Goal: Manage account settings

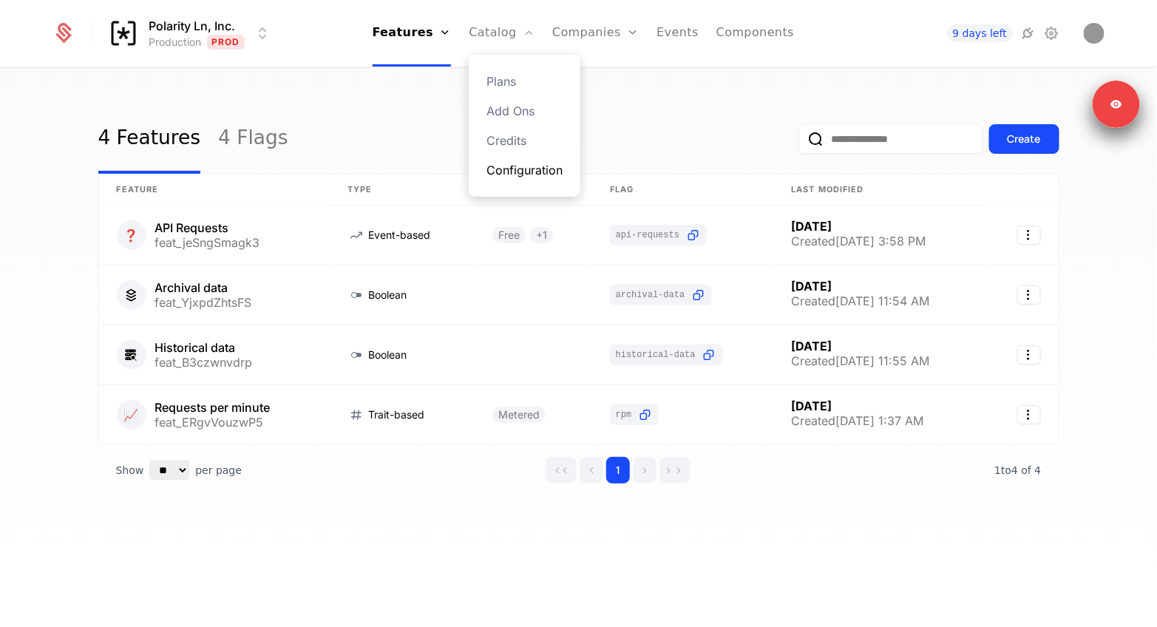
click at [506, 170] on link "Configuration" at bounding box center [525, 170] width 76 height 18
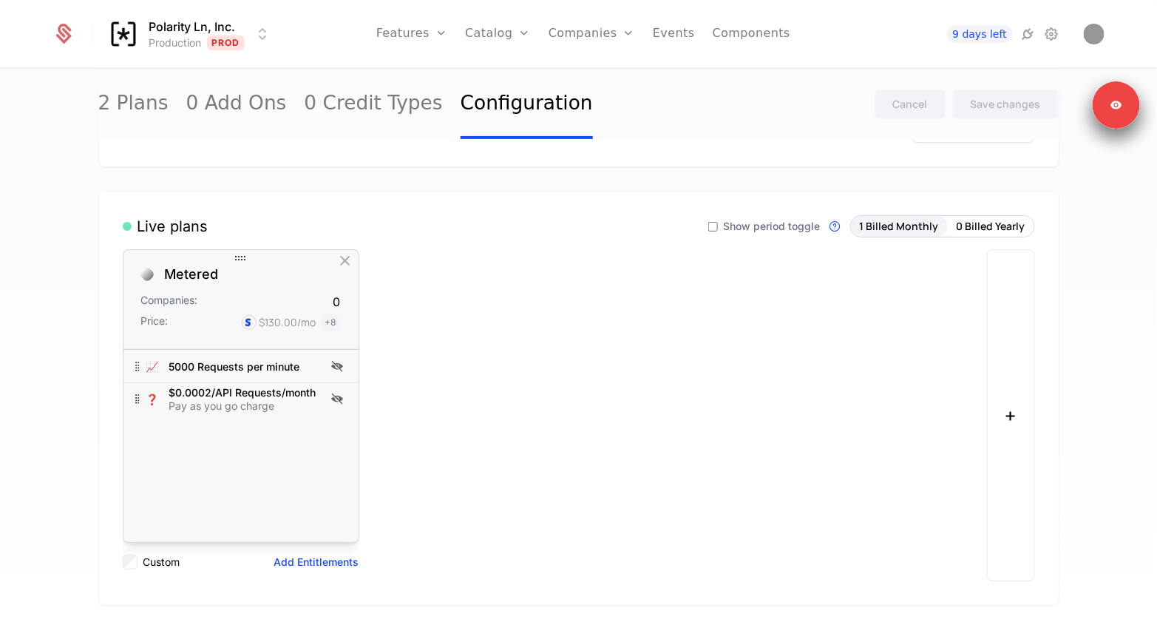
scroll to position [98, 0]
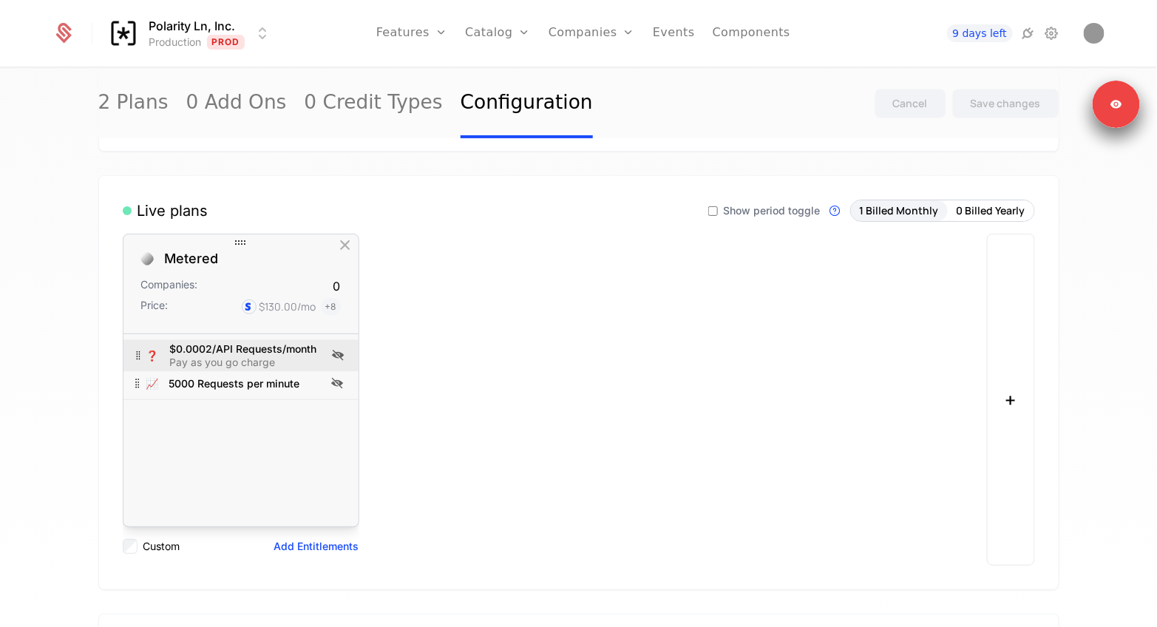
drag, startPoint x: 234, startPoint y: 374, endPoint x: 231, endPoint y: 346, distance: 28.2
click at [231, 346] on div "$0.0002/API Requests/month" at bounding box center [242, 350] width 147 height 10
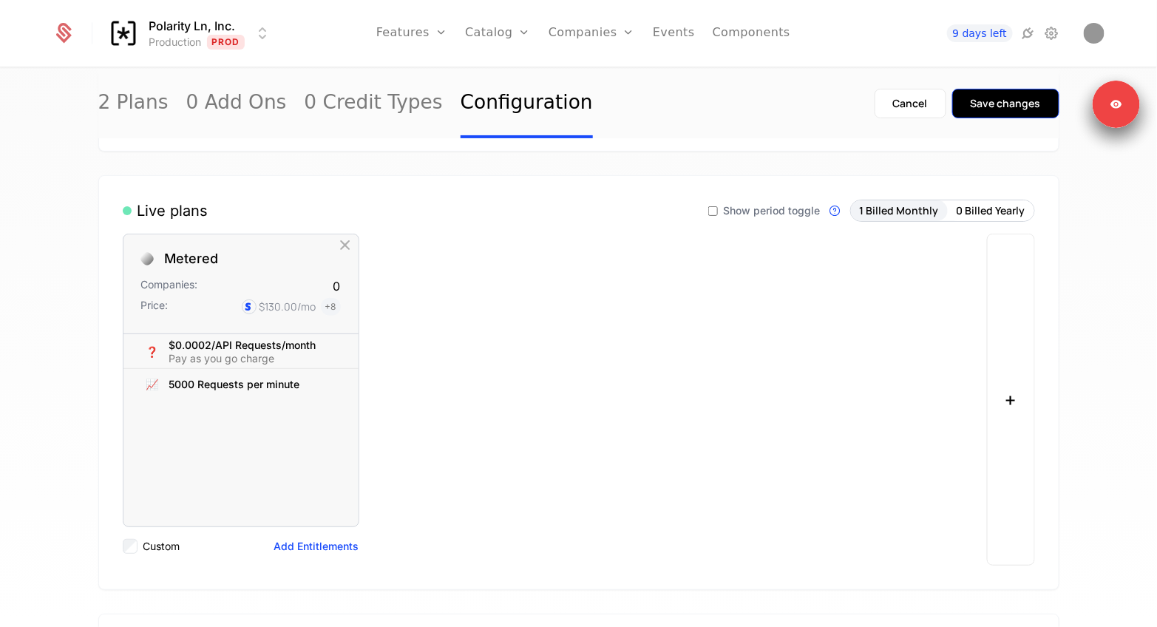
click at [998, 96] on div "Save changes" at bounding box center [1006, 103] width 70 height 15
click at [726, 37] on link "Components" at bounding box center [752, 33] width 78 height 67
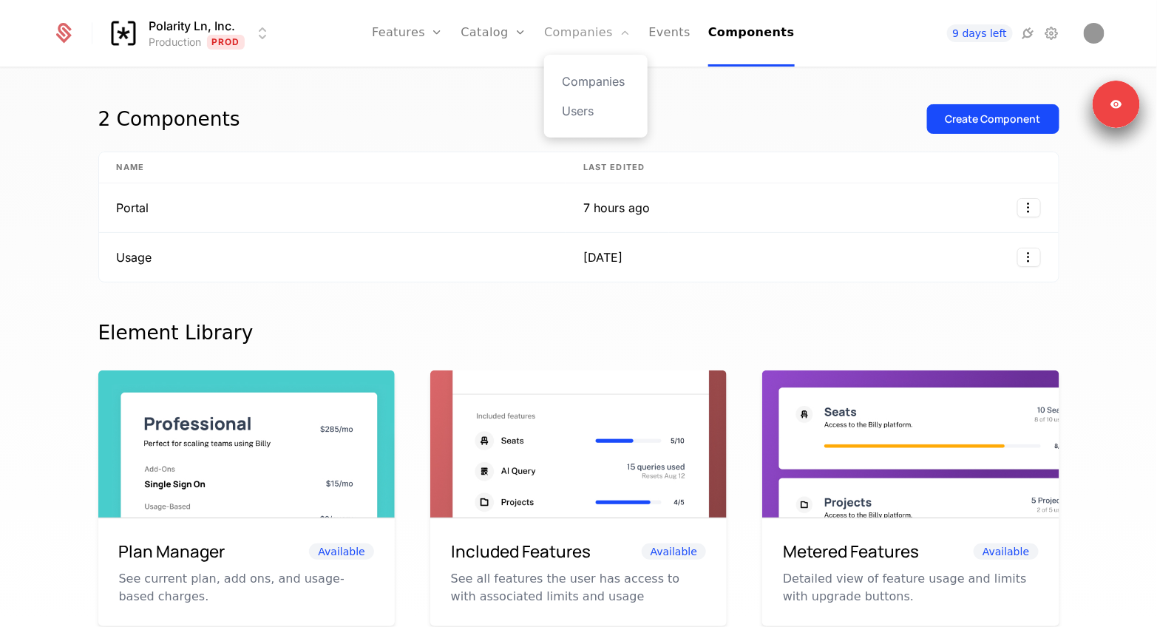
click at [595, 21] on link "Companies" at bounding box center [587, 33] width 87 height 67
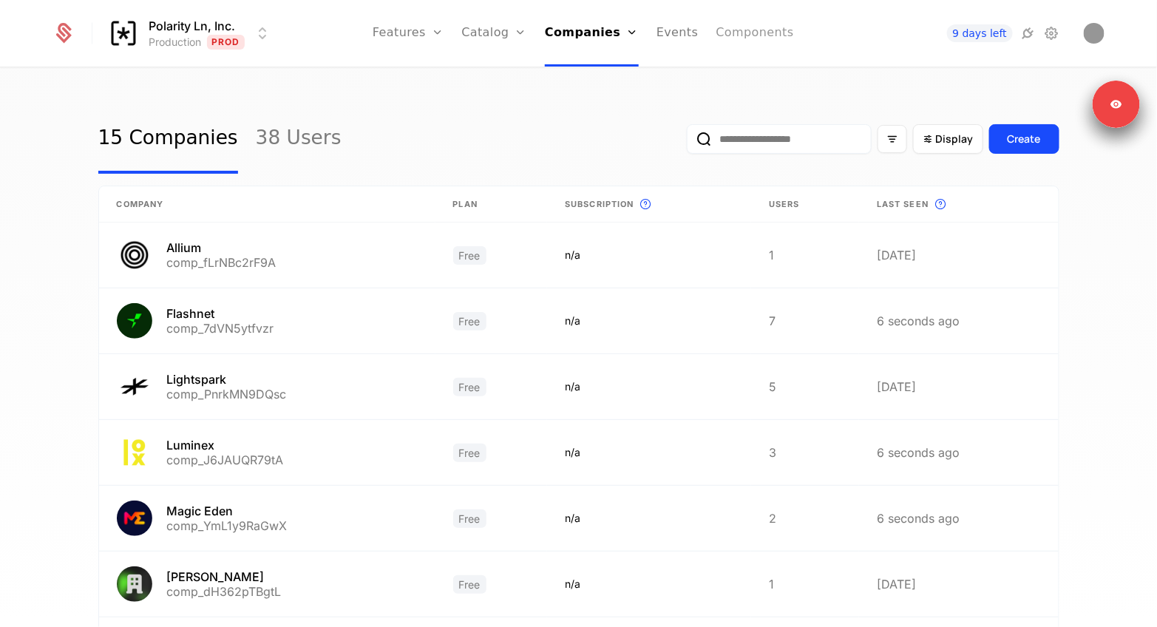
click at [729, 43] on link "Components" at bounding box center [756, 33] width 78 height 67
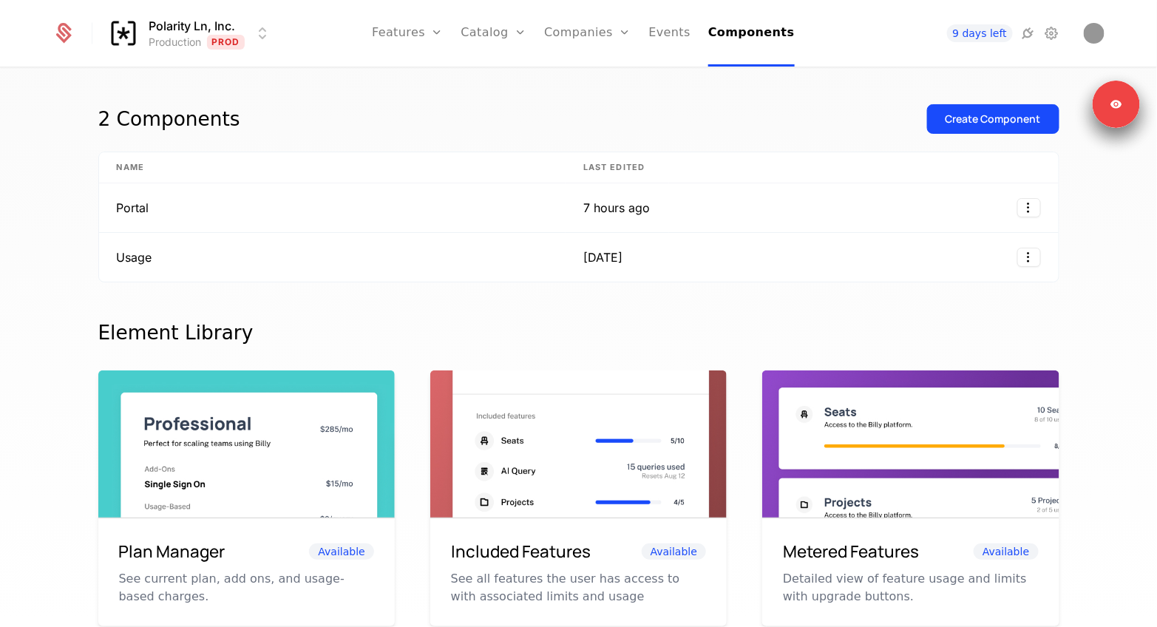
click at [470, 118] on div "2 Components Create Component" at bounding box center [578, 127] width 961 height 47
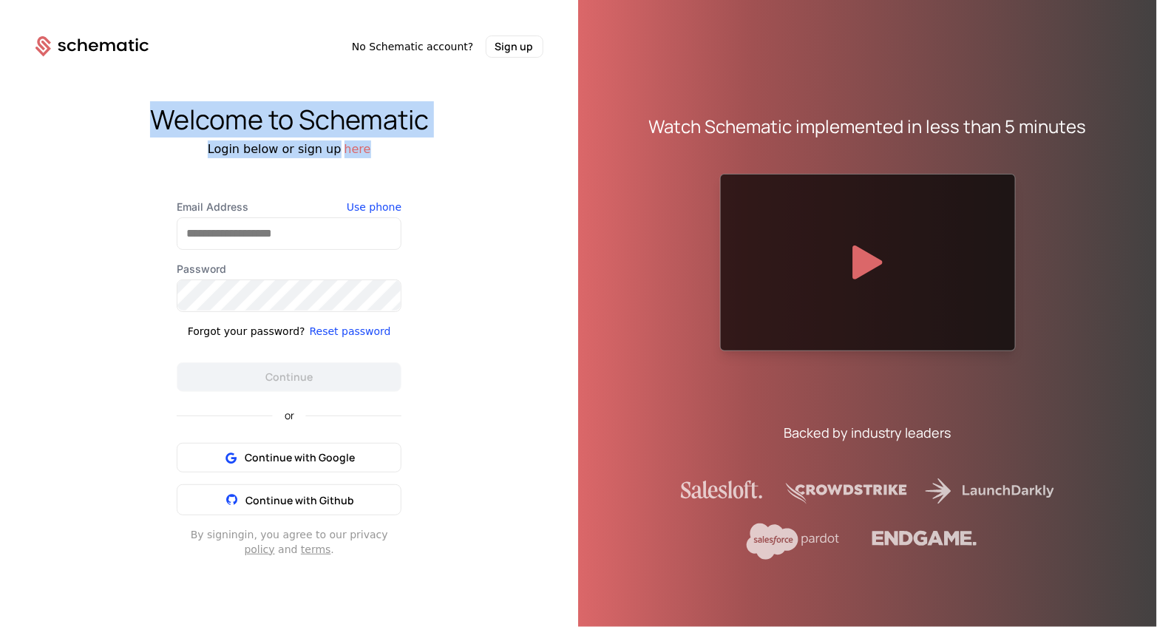
drag, startPoint x: 155, startPoint y: 114, endPoint x: 481, endPoint y: 154, distance: 328.6
click at [481, 154] on div "Welcome to Schematic Login below or sign up here" at bounding box center [289, 131] width 579 height 53
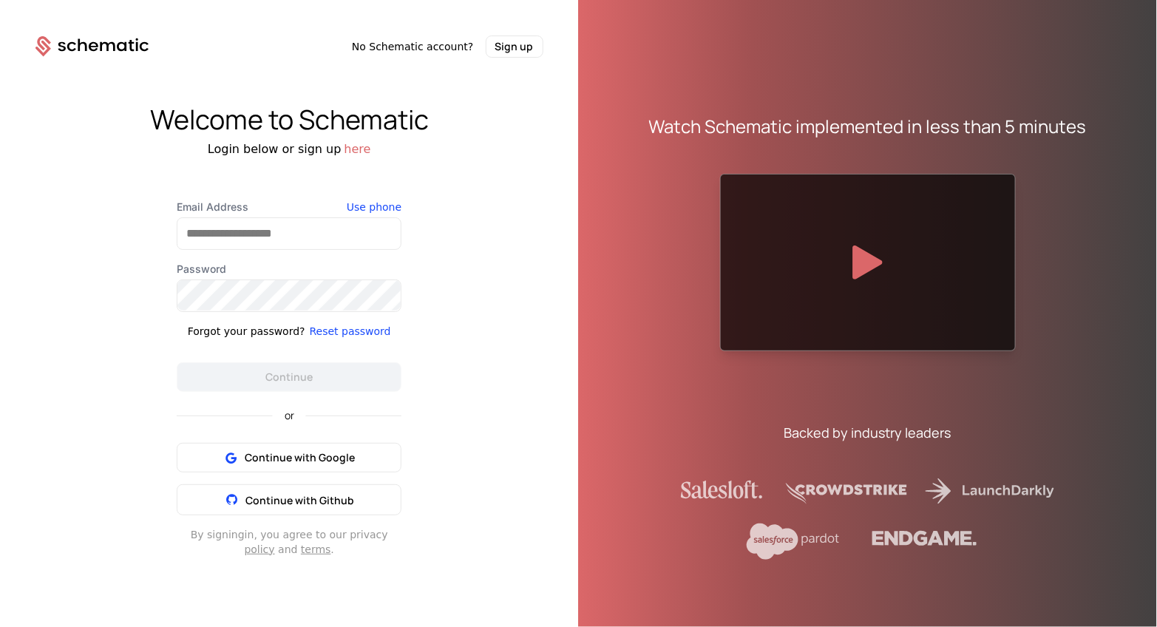
click at [481, 154] on div "Login below or sign up here" at bounding box center [289, 150] width 579 height 18
